Goal: Task Accomplishment & Management: Manage account settings

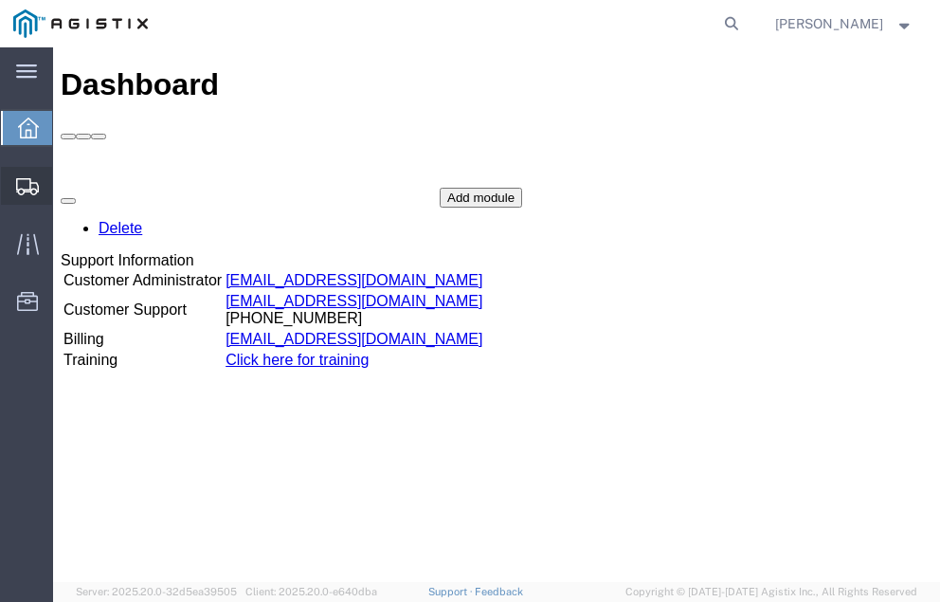
click at [0, 0] on span "Shipment Manager" at bounding box center [0, 0] width 0 height 0
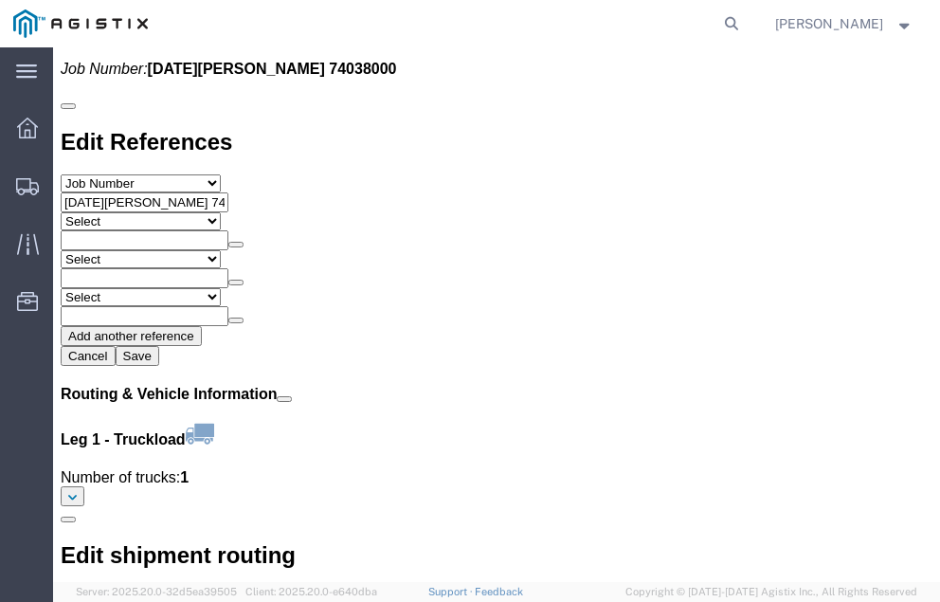
scroll to position [2157, 0]
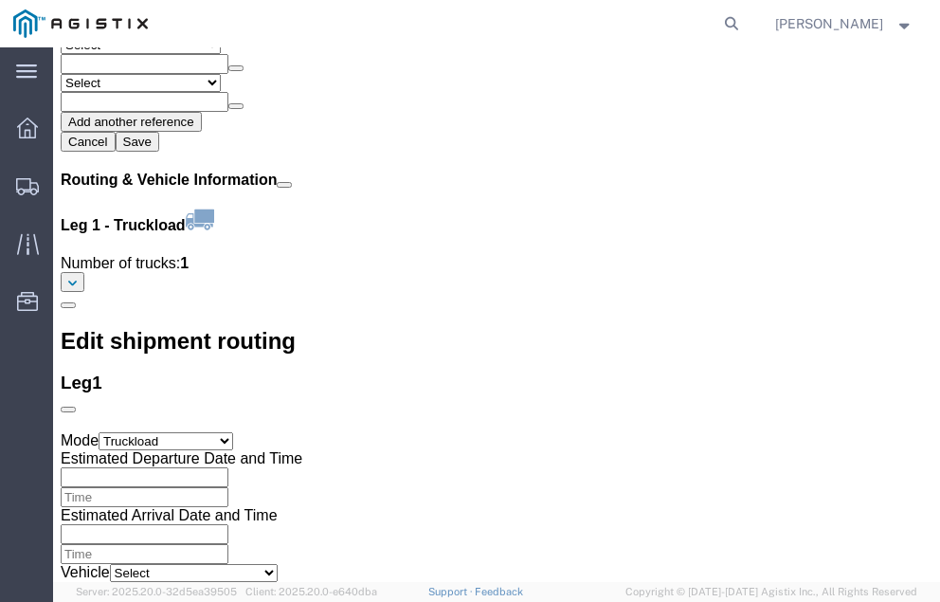
click link "Confirm"
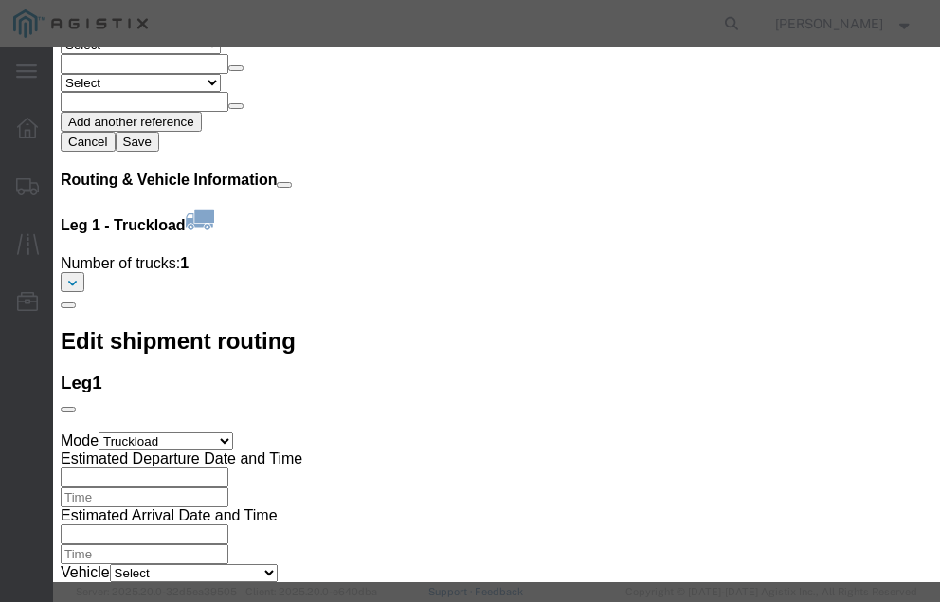
click input "checkbox"
checkbox input "true"
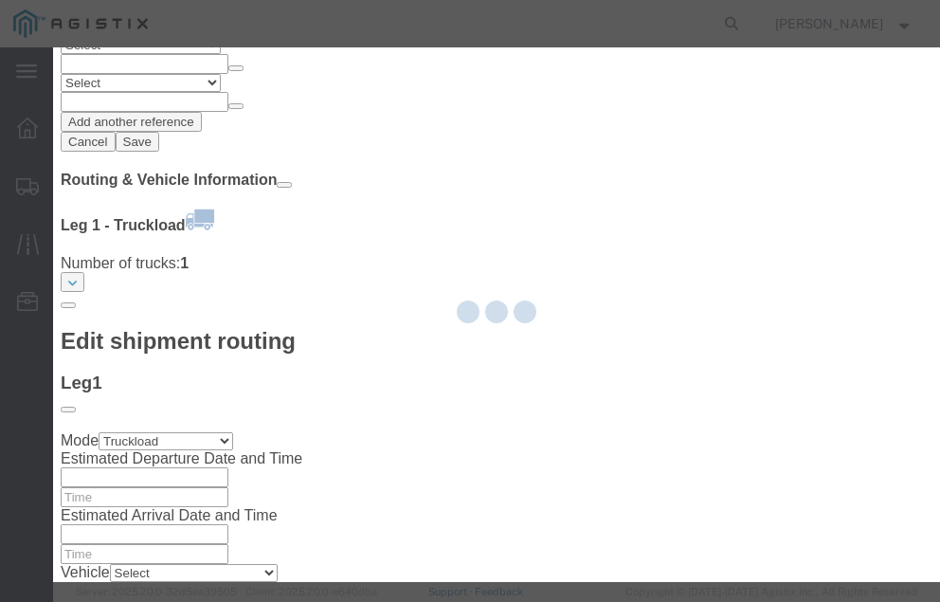
type input "Neil Coehlo"
type input "559-217-7289"
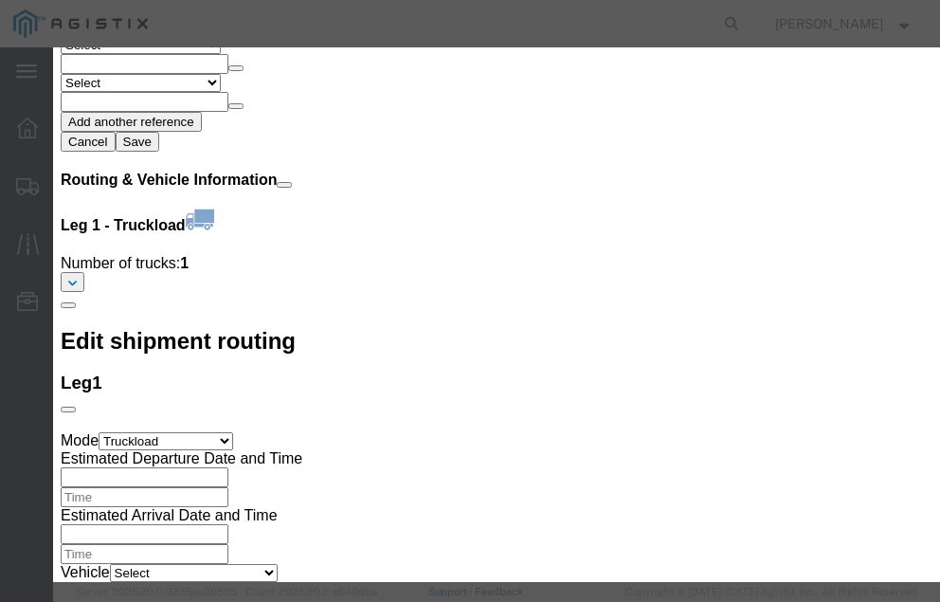
click input "text"
type input "57067195"
click button "Submit"
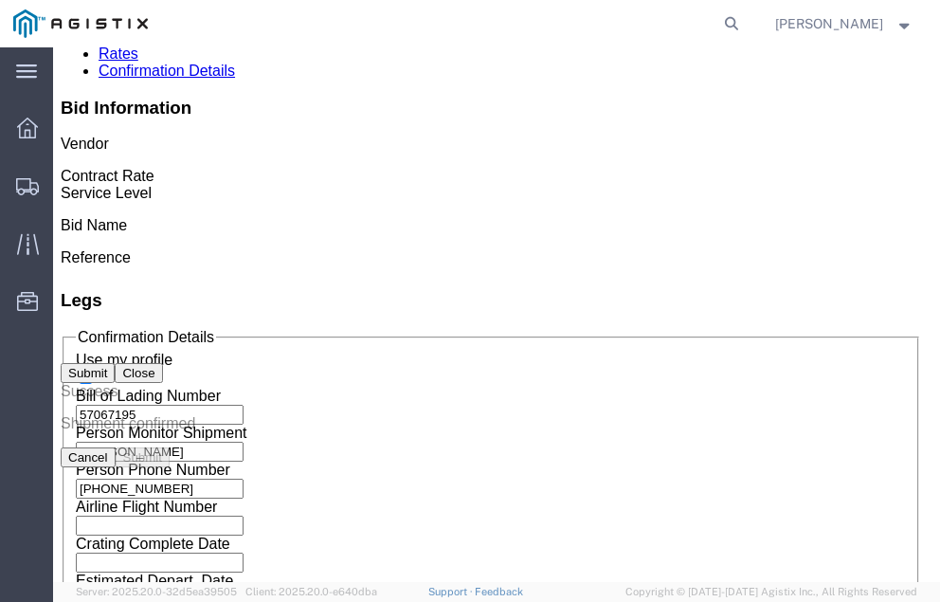
scroll to position [0, 0]
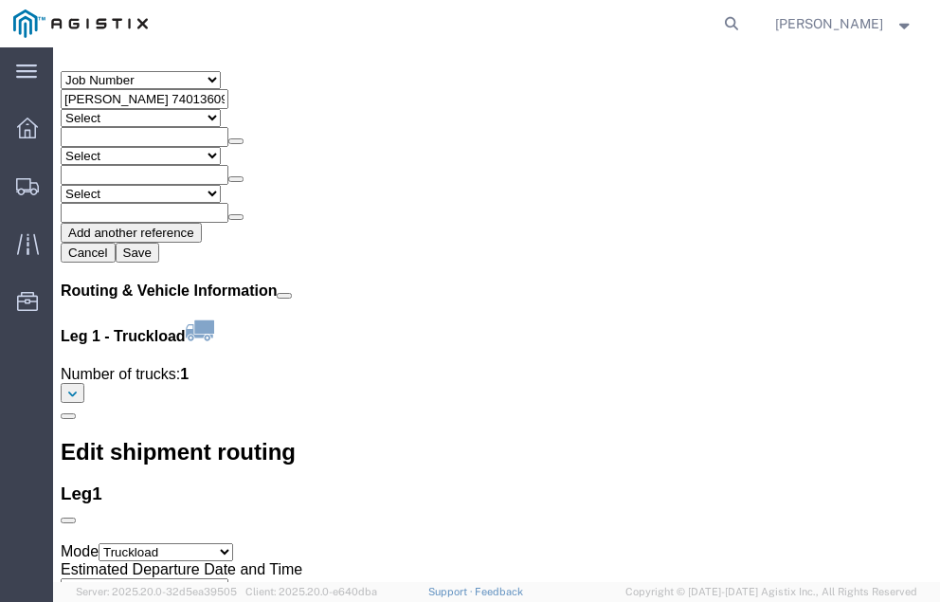
scroll to position [2133, 0]
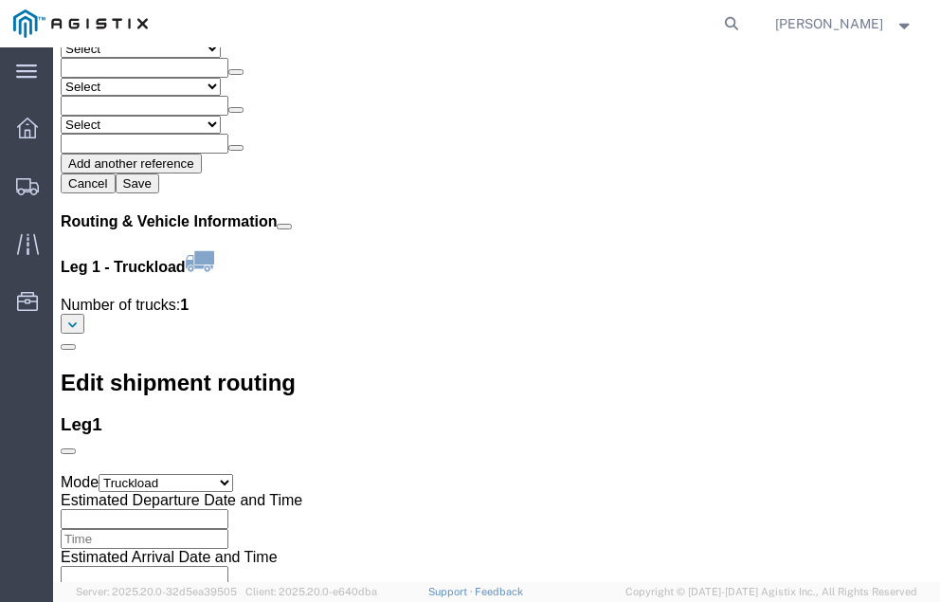
click link "Confirm"
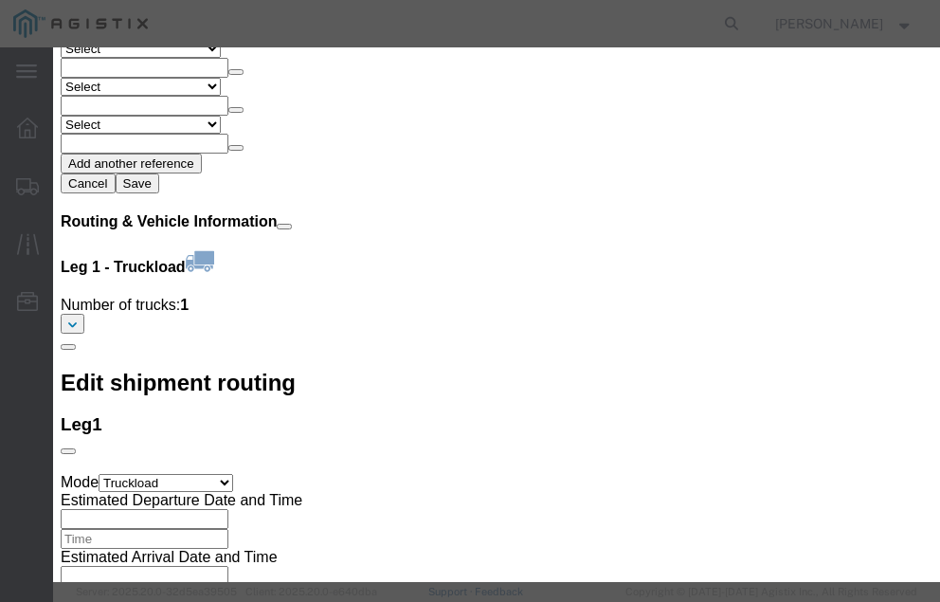
click input "checkbox"
checkbox input "true"
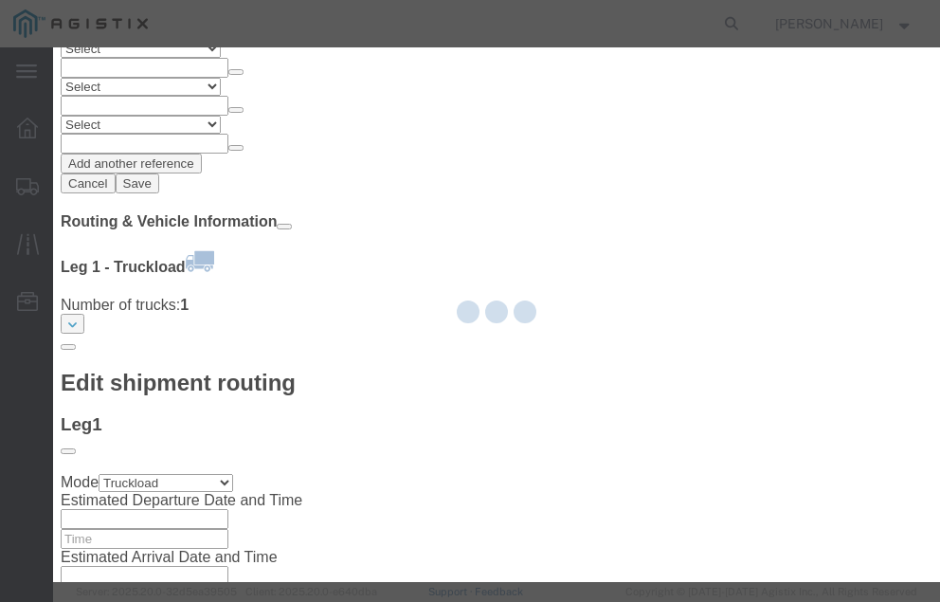
type input "Neil Coehlo"
type input "559-217-7289"
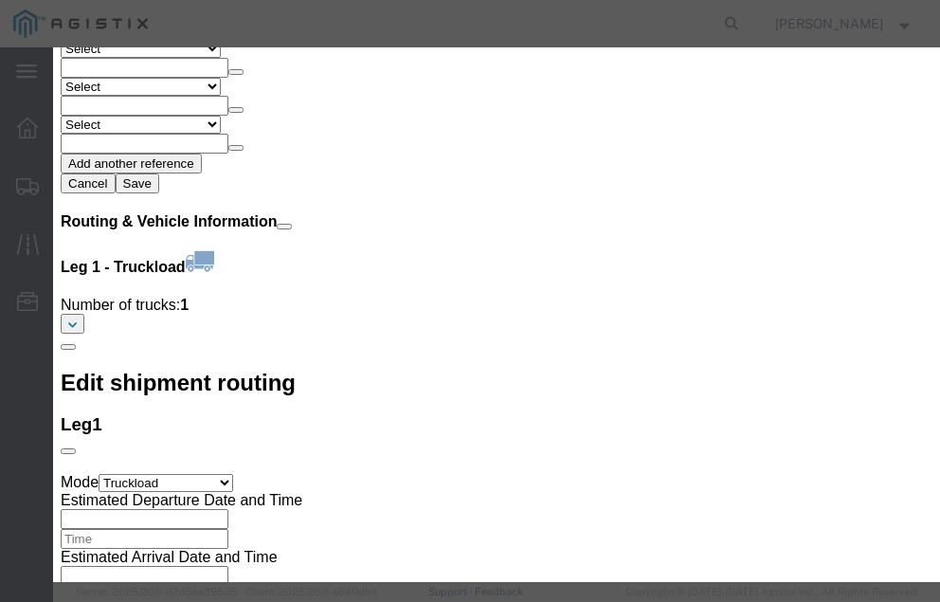
click input "text"
type input "57065747"
click button "Submit"
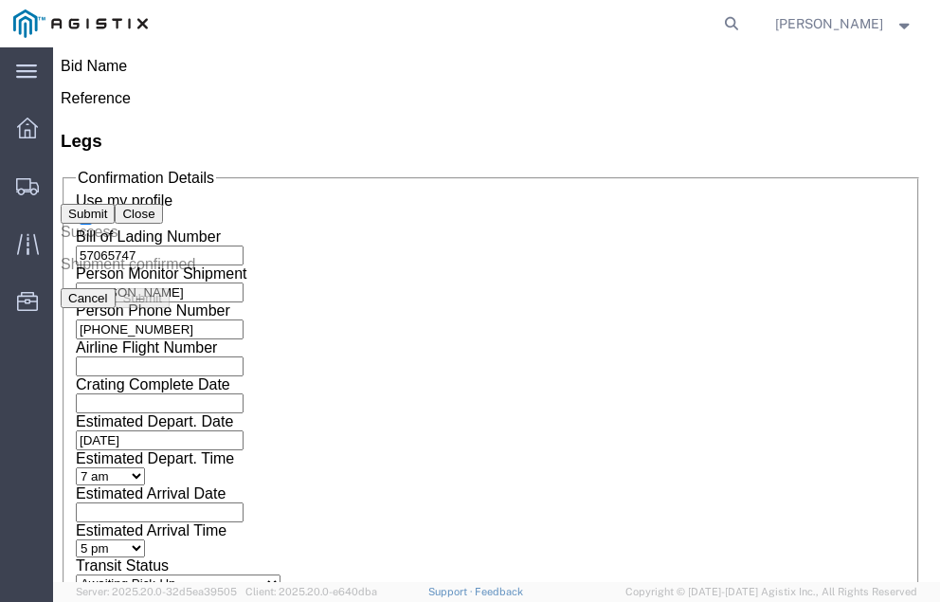
scroll to position [0, 0]
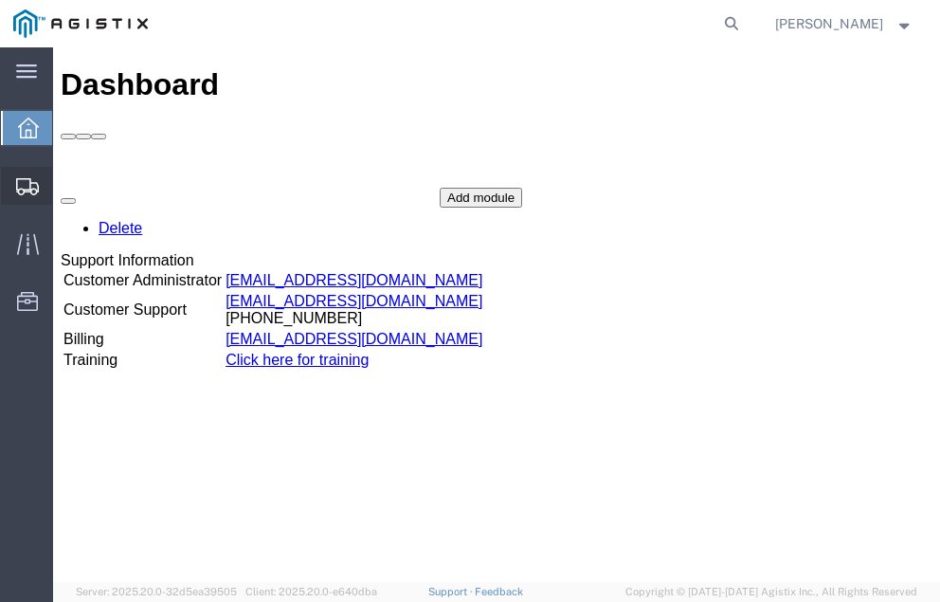
click at [0, 0] on span "Shipment Manager" at bounding box center [0, 0] width 0 height 0
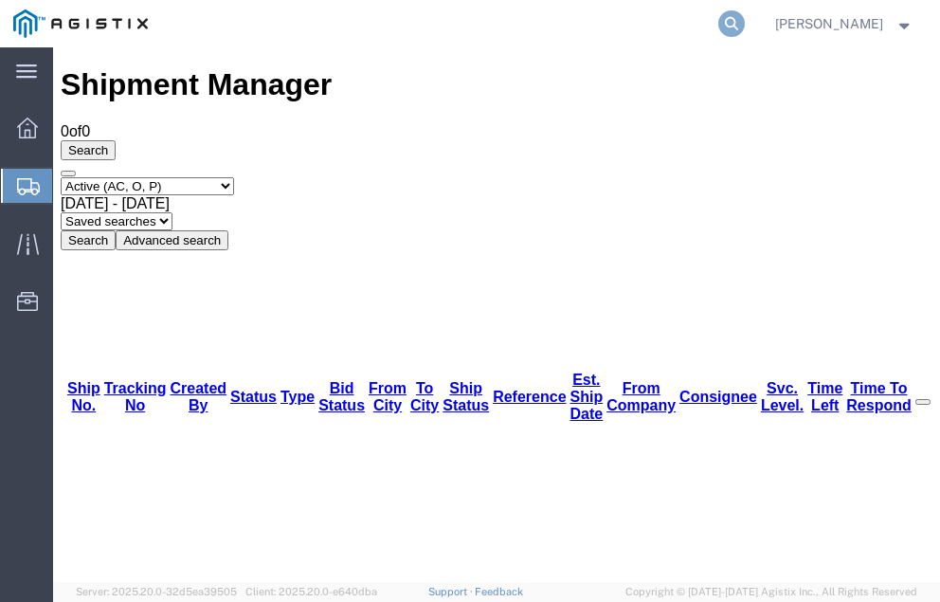
click at [745, 17] on icon at bounding box center [731, 23] width 27 height 27
type input "57050446"
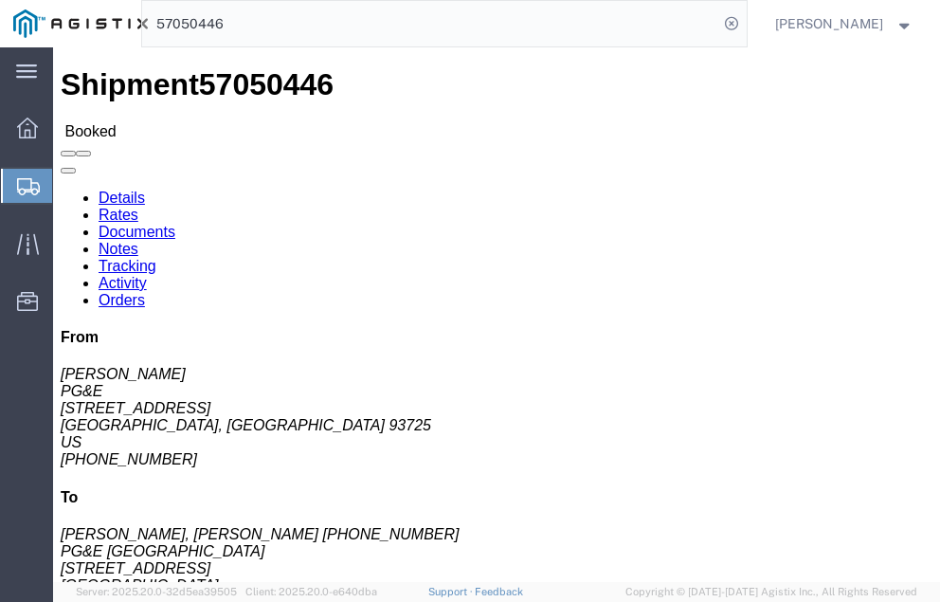
click link "Tracking"
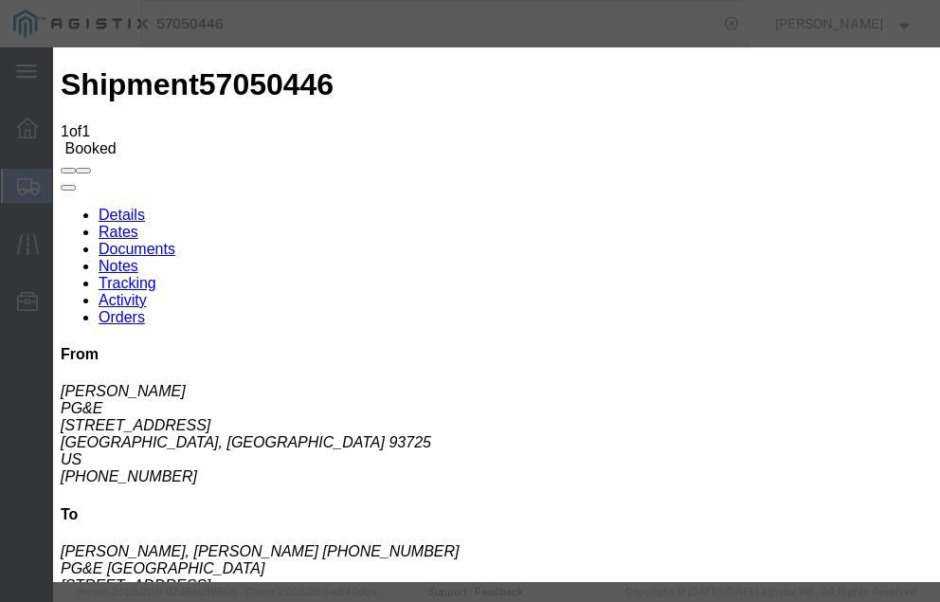
type input "10/08/2025"
type input "1:00 PM"
select select "DELIVRED"
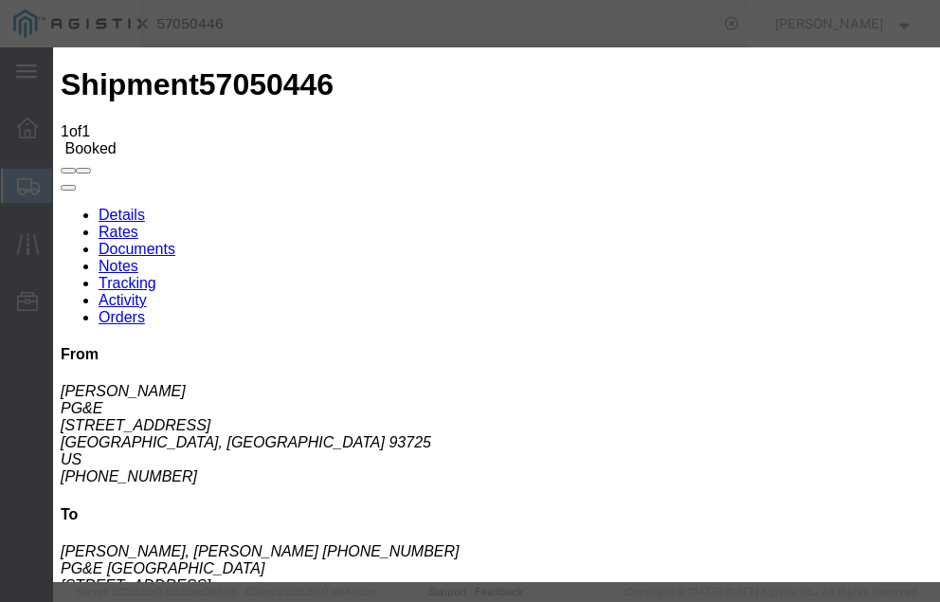
type input "10/08/2025"
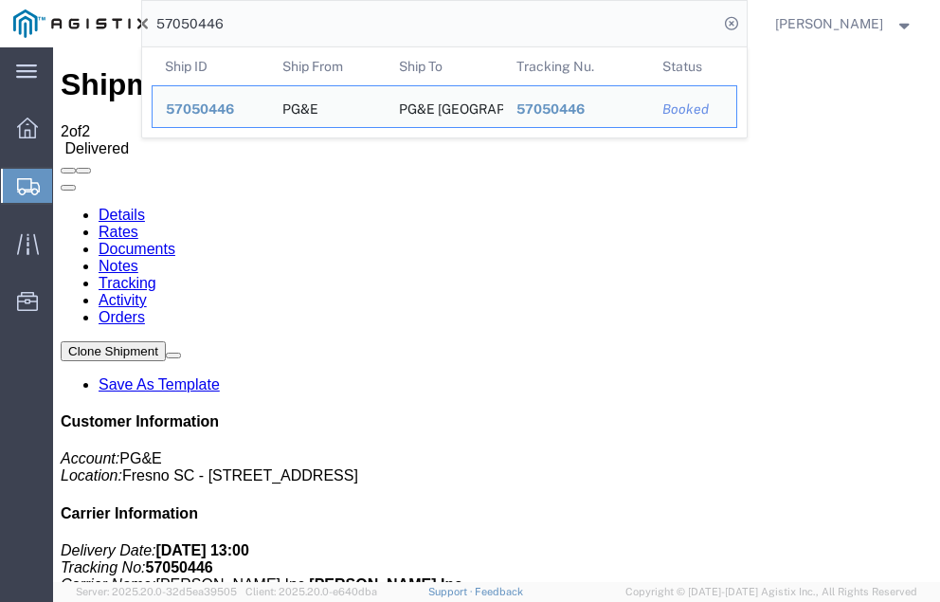
click at [267, 25] on input "57050446" at bounding box center [430, 23] width 576 height 45
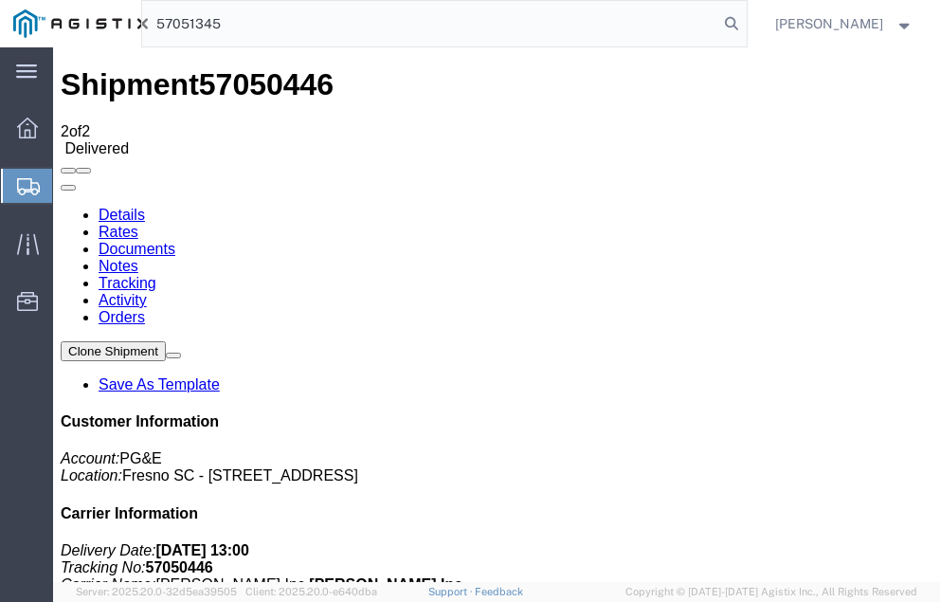
type input "57051345"
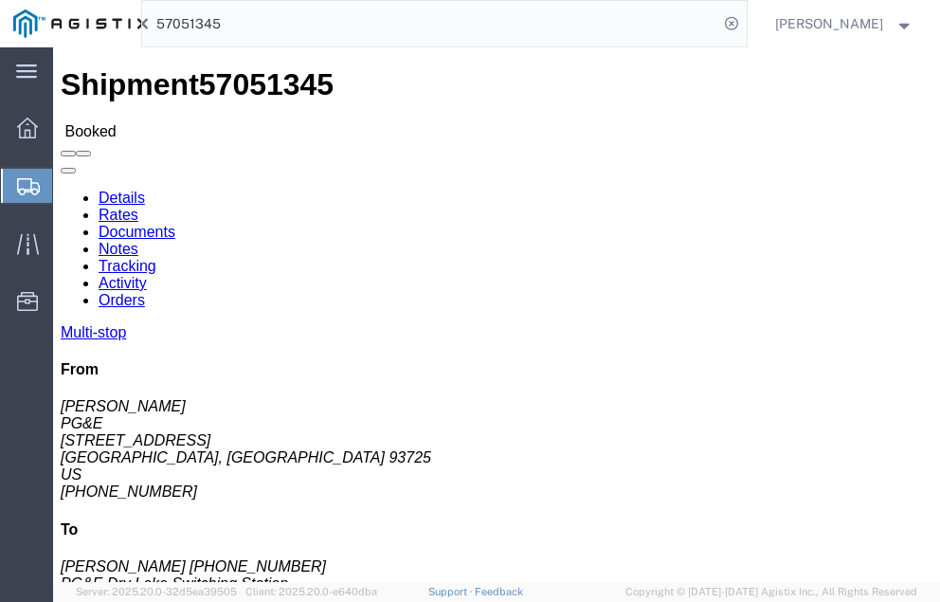
click link "Tracking"
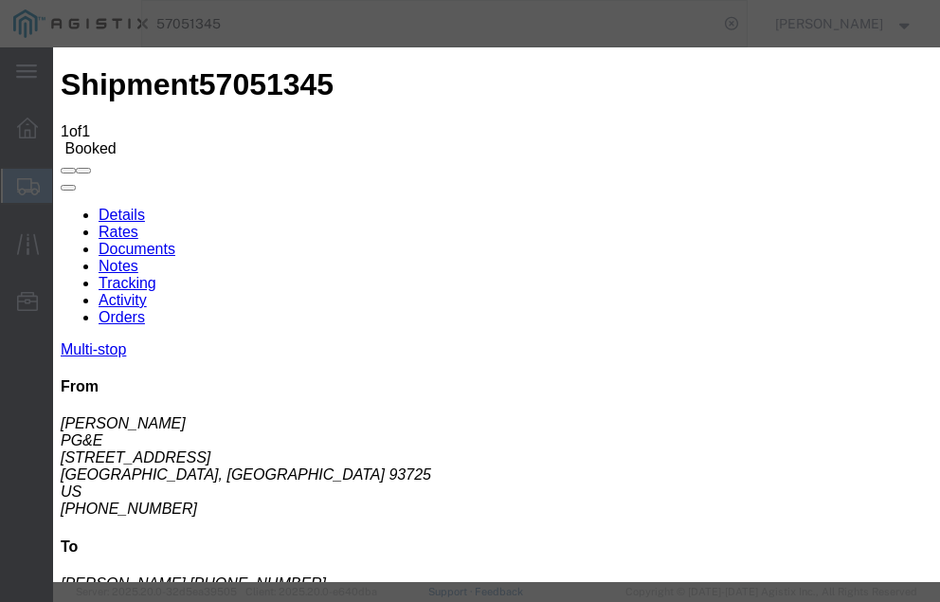
type input "10/08/2025"
type input "1:00 PM"
select select "DELIVRED"
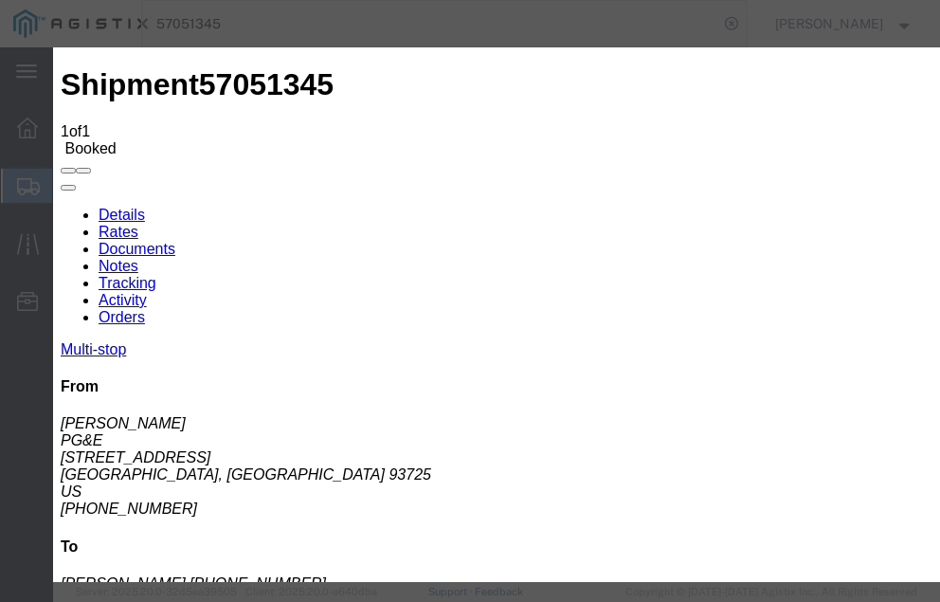
type input "10/08/2025"
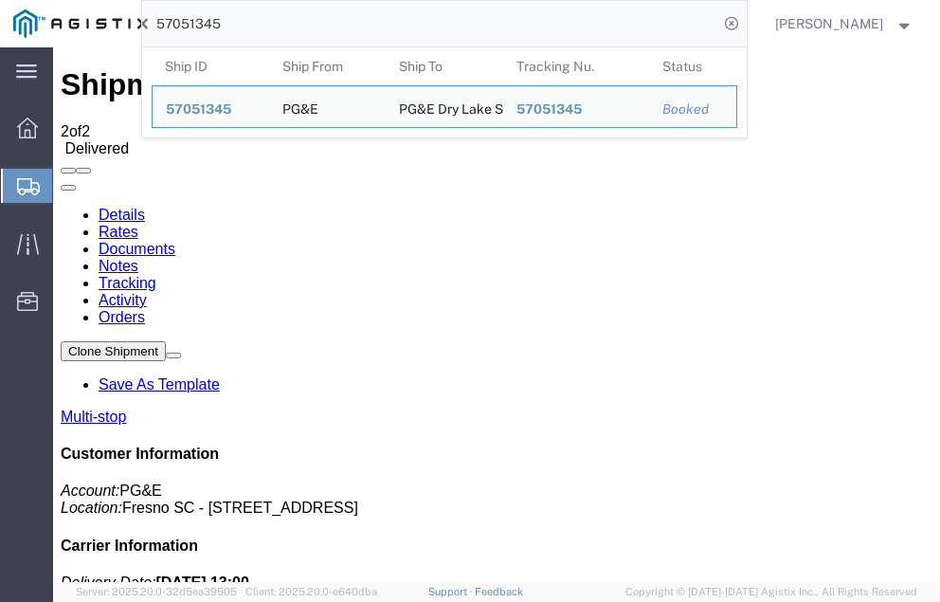
click at [262, 21] on input "57051345" at bounding box center [430, 23] width 576 height 45
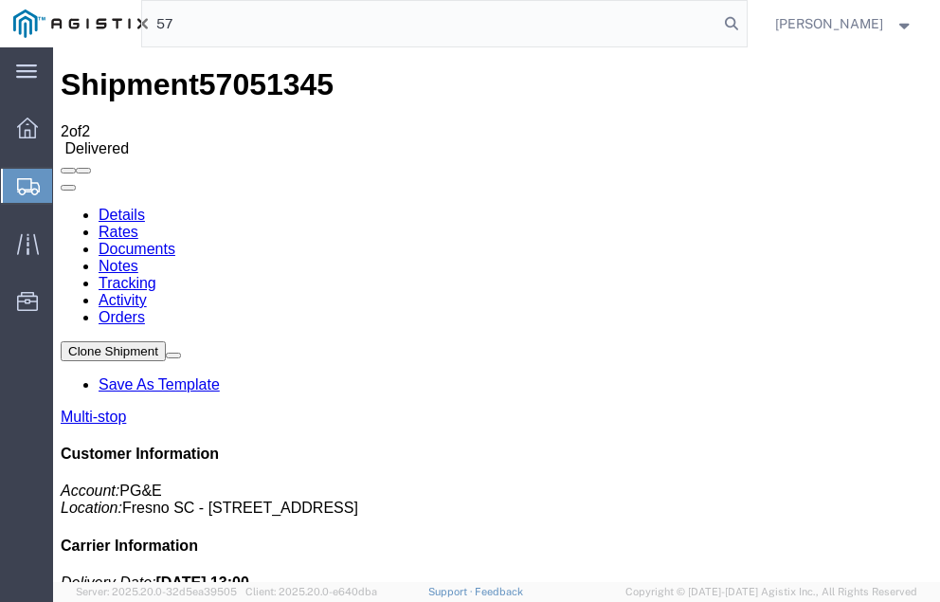
type input "5"
